Goal: Task Accomplishment & Management: Use online tool/utility

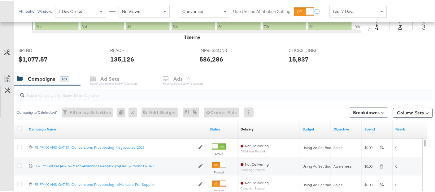
scroll to position [265, 0]
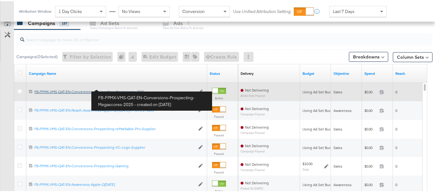
click at [118, 88] on div "FB-FPMX-VMS-QAT-EN-Conversions-Prospecting-Megascores-2025 FB-FPMX-VMS-QAT-EN-C…" at bounding box center [114, 90] width 161 height 5
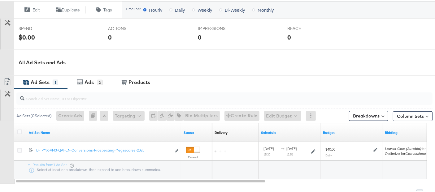
scroll to position [258, 0]
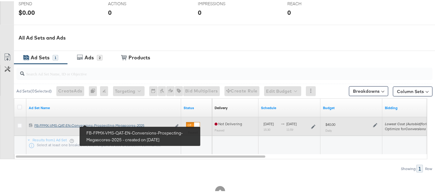
click at [99, 123] on div "FB-FPMX-VMS-QAT-EN-Conversions-Prospecting-Megascores-2025 FB-FPMX-VMS-QAT-EN-C…" at bounding box center [102, 124] width 137 height 5
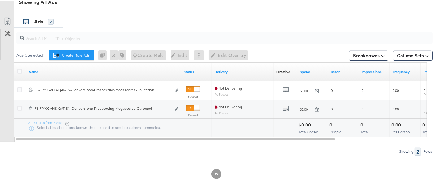
scroll to position [320, 0]
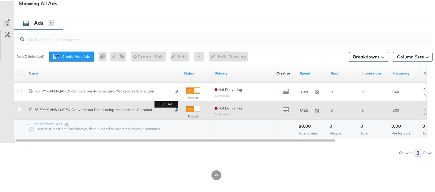
click at [176, 107] on icon "link" at bounding box center [176, 108] width 3 height 3
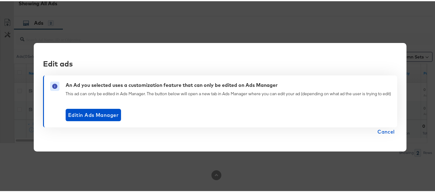
click at [382, 135] on span "Cancel" at bounding box center [385, 130] width 17 height 9
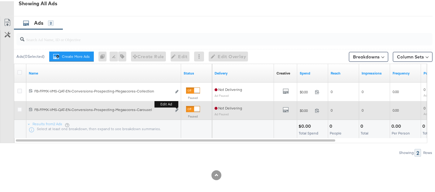
click at [176, 111] on button "Edit ad" at bounding box center [177, 109] width 4 height 6
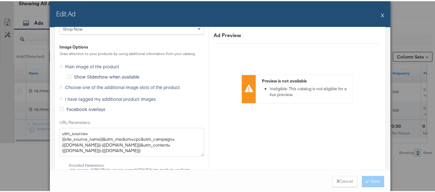
scroll to position [581, 0]
click at [109, 85] on span "Choose one of the additional image slots of the product" at bounding box center [122, 86] width 115 height 6
click at [0, 0] on input "Choose one of the additional image slots of the product" at bounding box center [0, 0] width 0 height 0
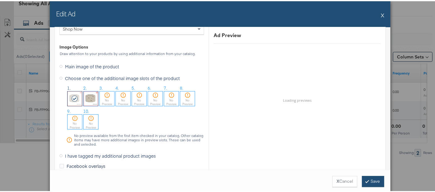
click at [370, 183] on button "Save" at bounding box center [373, 180] width 22 height 11
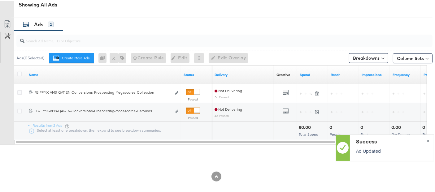
scroll to position [322, 0]
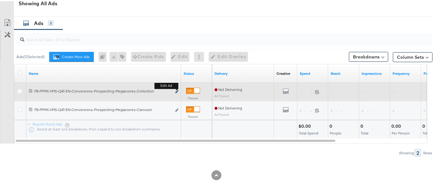
click at [175, 90] on icon "link" at bounding box center [176, 90] width 3 height 3
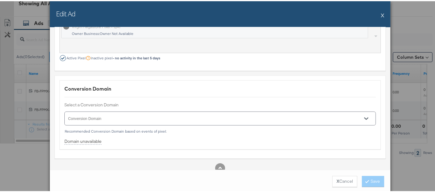
scroll to position [596, 0]
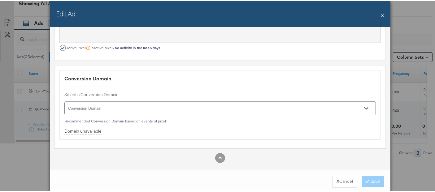
click at [377, 16] on div "Edit Ad X" at bounding box center [220, 13] width 340 height 26
click at [378, 14] on div "Edit Ad X" at bounding box center [220, 13] width 340 height 26
click at [380, 13] on button "X" at bounding box center [381, 14] width 3 height 12
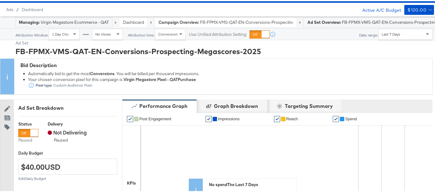
scroll to position [0, 0]
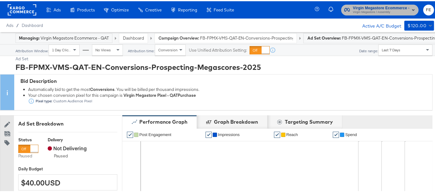
click at [398, 10] on span "Virgin Megastore / Assembly" at bounding box center [381, 11] width 56 height 5
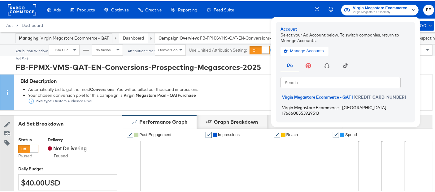
click at [336, 108] on span "Virgin Megastore Ecommerce - [GEOGRAPHIC_DATA]" at bounding box center [334, 106] width 104 height 5
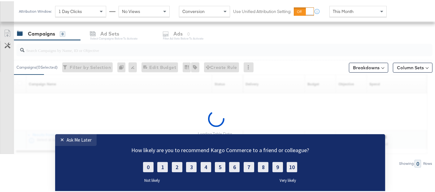
scroll to position [256, 0]
click at [70, 141] on div "Ask Me Later" at bounding box center [79, 140] width 25 height 6
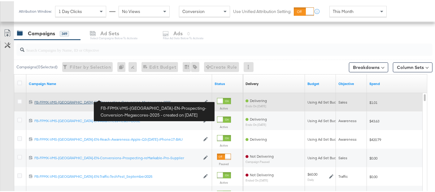
click at [123, 99] on div "FB-FPMX-VMS-UAE-EN-Prospecting-Conversion-Megascores-2025 FB-FPMX-VMS-UAE-EN-Pr…" at bounding box center [117, 101] width 166 height 5
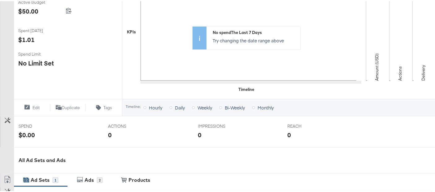
scroll to position [274, 0]
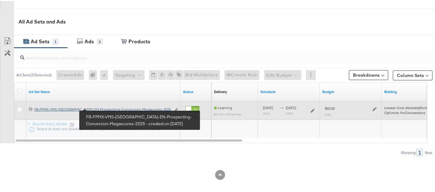
click at [97, 107] on div "FB-FPMX-VMS-UAE-EN-Prospecting-Conversion-Megascores-2025 FB-FPMX-VMS-UAE-EN-Pr…" at bounding box center [102, 108] width 136 height 5
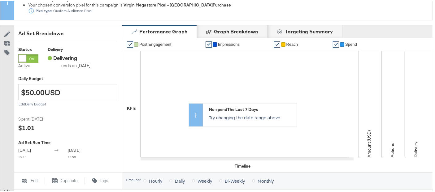
scroll to position [320, 0]
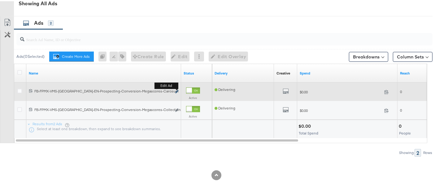
click at [176, 90] on icon "link" at bounding box center [176, 90] width 3 height 3
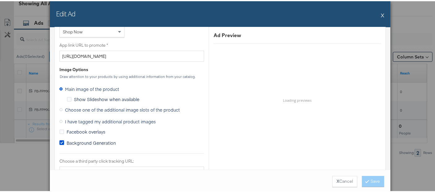
scroll to position [474, 0]
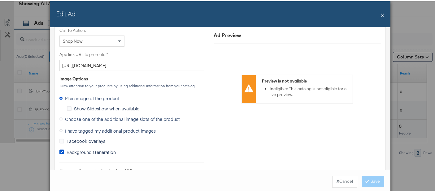
click at [89, 115] on span "Choose one of the additional image slots of the product" at bounding box center [122, 118] width 115 height 6
click at [0, 0] on input "Choose one of the additional image slots of the product" at bounding box center [0, 0] width 0 height 0
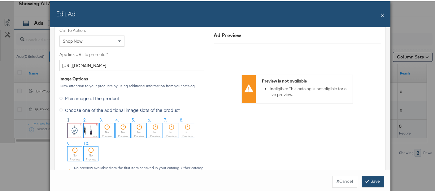
click at [369, 178] on button "Save" at bounding box center [373, 180] width 22 height 11
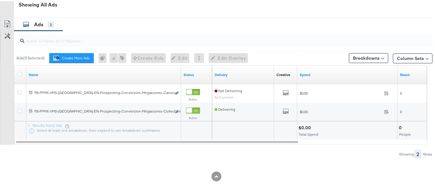
scroll to position [320, 0]
